Goal: Transaction & Acquisition: Purchase product/service

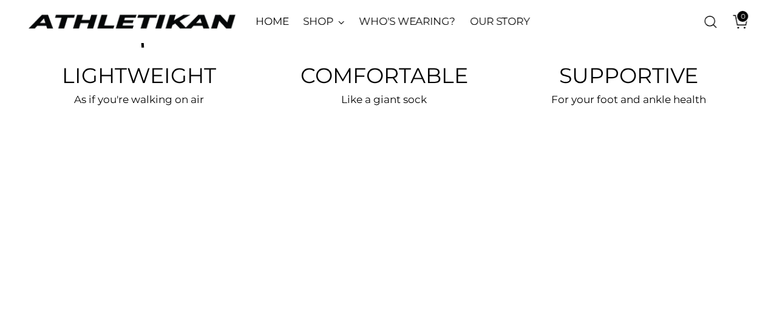
scroll to position [2270, 0]
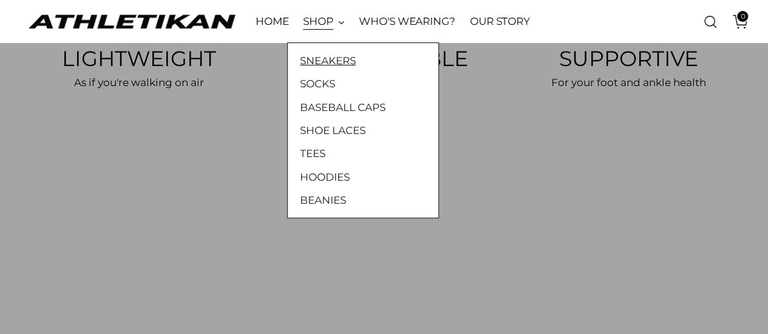
click at [333, 59] on link "SNEAKERS" at bounding box center [363, 61] width 126 height 16
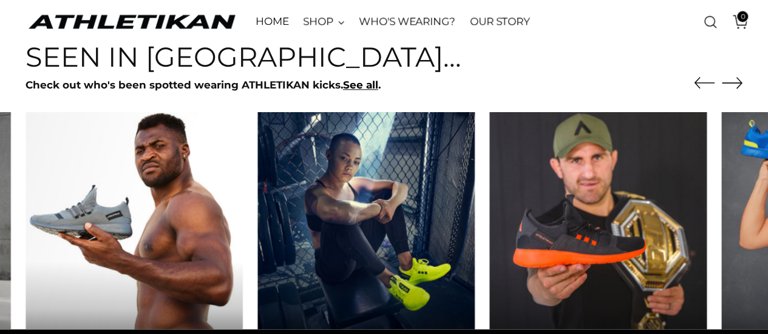
scroll to position [678, 0]
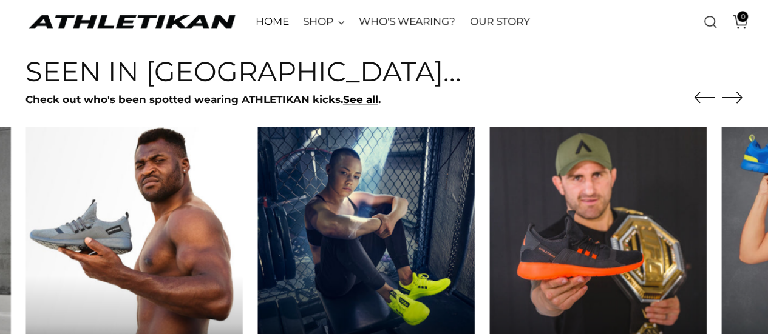
click at [729, 99] on icon "Move to next carousel slide" at bounding box center [732, 97] width 21 height 21
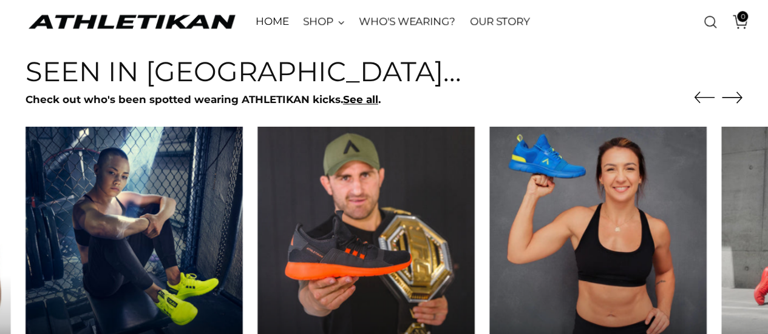
click at [729, 99] on icon "Move to next carousel slide" at bounding box center [732, 97] width 21 height 21
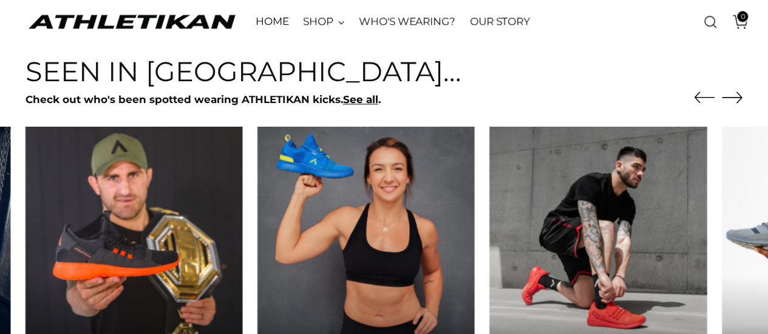
click at [729, 99] on icon "Move to next carousel slide" at bounding box center [732, 97] width 21 height 21
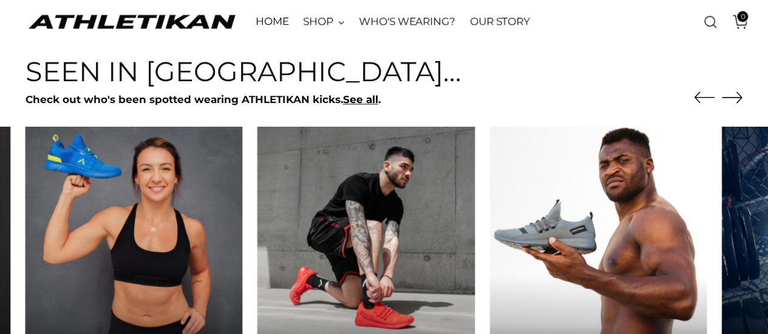
click at [729, 99] on icon "Move to next carousel slide" at bounding box center [732, 97] width 21 height 21
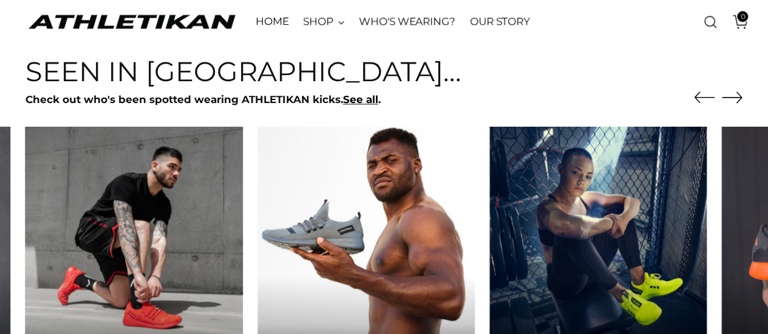
click at [729, 99] on icon "Move to next carousel slide" at bounding box center [732, 97] width 21 height 21
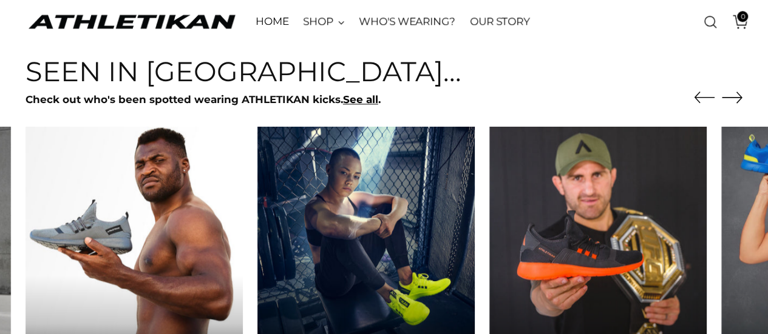
click at [729, 99] on icon "Move to next carousel slide" at bounding box center [732, 97] width 21 height 21
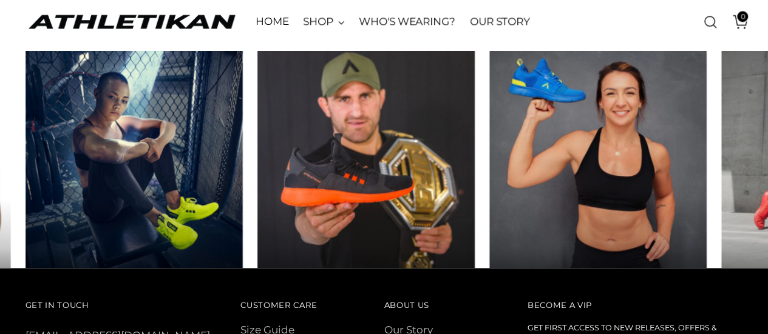
scroll to position [757, 0]
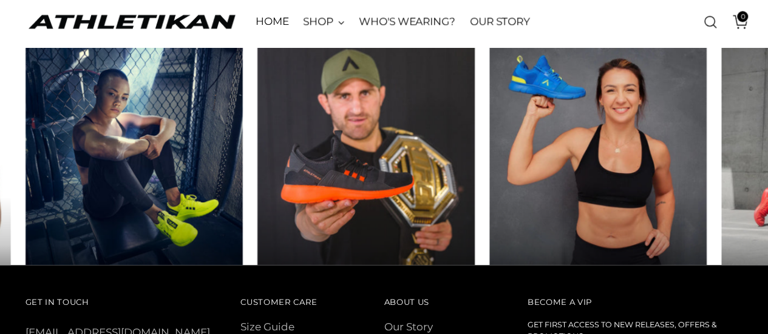
click at [380, 216] on div at bounding box center [365, 231] width 217 height 68
click at [373, 152] on img at bounding box center [366, 156] width 228 height 228
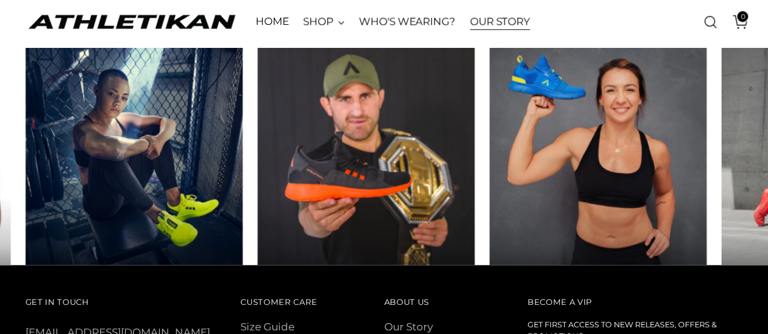
click at [516, 10] on link "OUR STORY" at bounding box center [500, 21] width 60 height 27
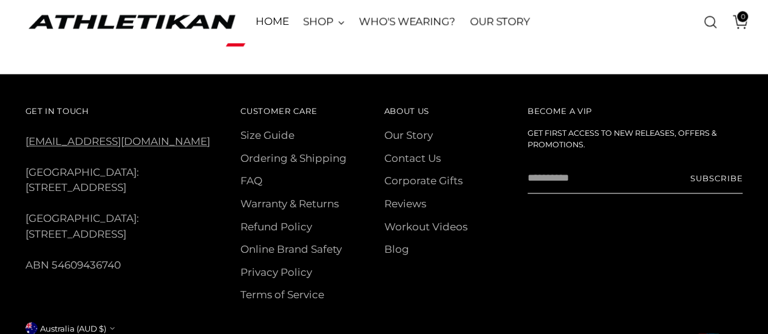
scroll to position [969, 0]
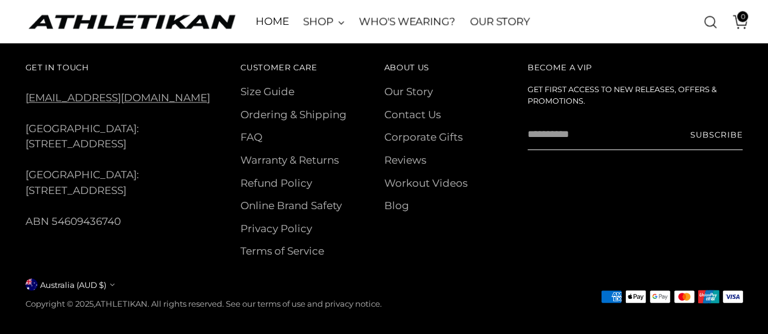
click at [83, 279] on button "Australia (AUD $)" at bounding box center [69, 285] width 89 height 12
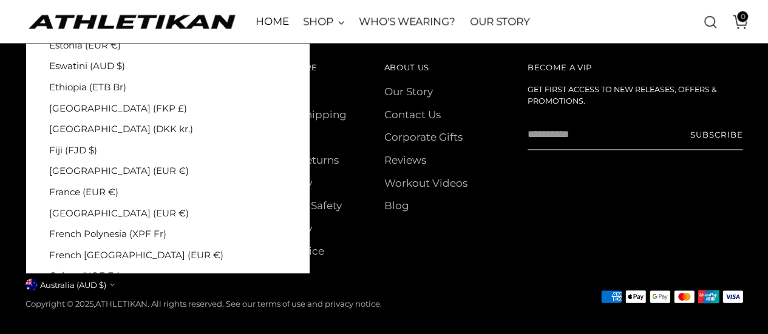
scroll to position [1513, 0]
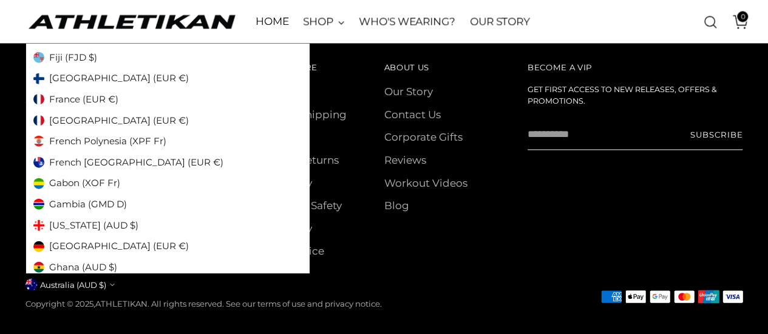
click at [393, 233] on div "About Us About Us Our Story Contact Us Corporate Gifts Reviews Workout Videos B…" at bounding box center [455, 165] width 143 height 212
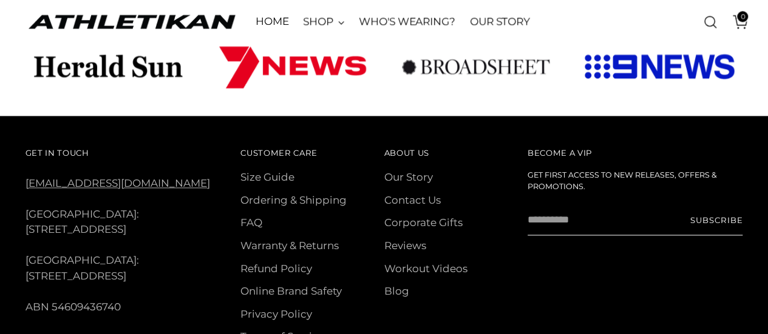
scroll to position [882, 0]
